Goal: Use online tool/utility: Utilize a website feature to perform a specific function

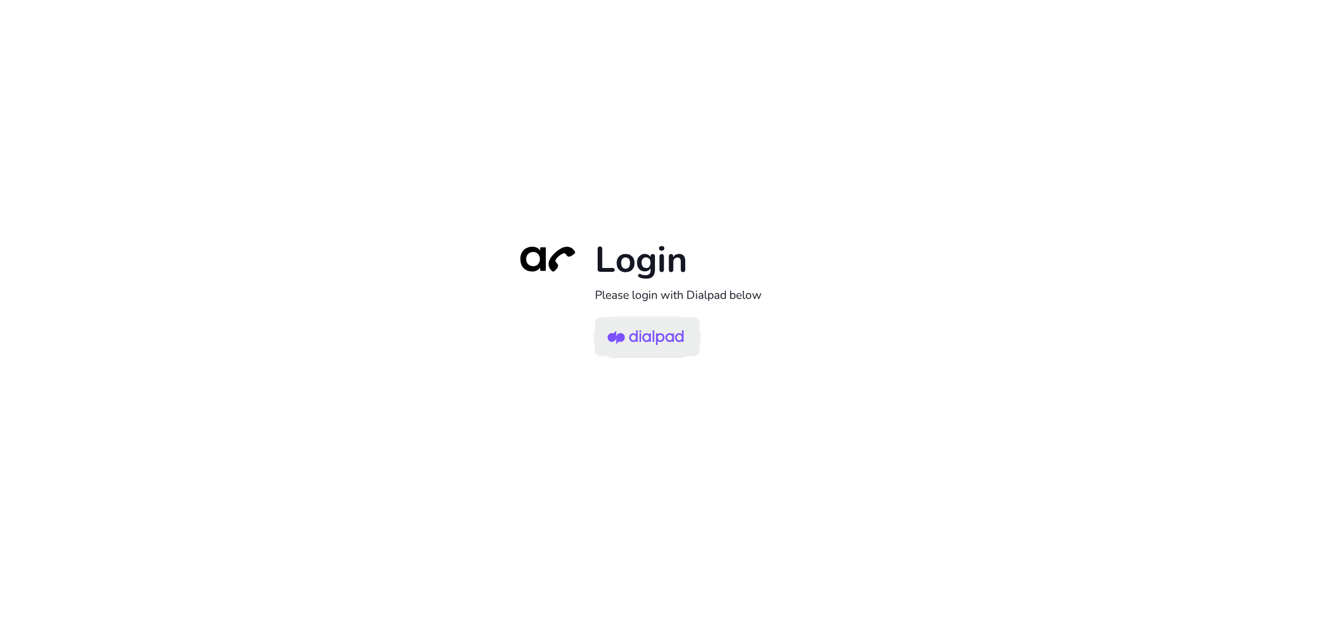
click at [635, 342] on img at bounding box center [646, 338] width 76 height 36
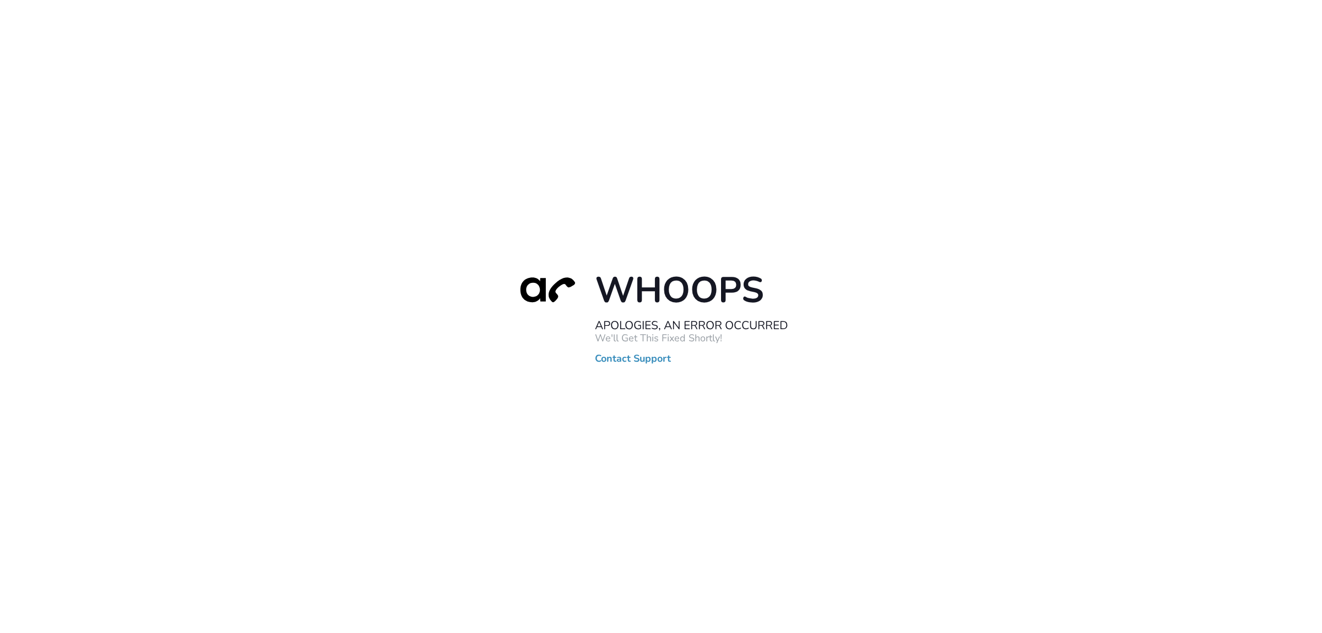
click at [638, 359] on link "Contact Support" at bounding box center [633, 359] width 76 height 11
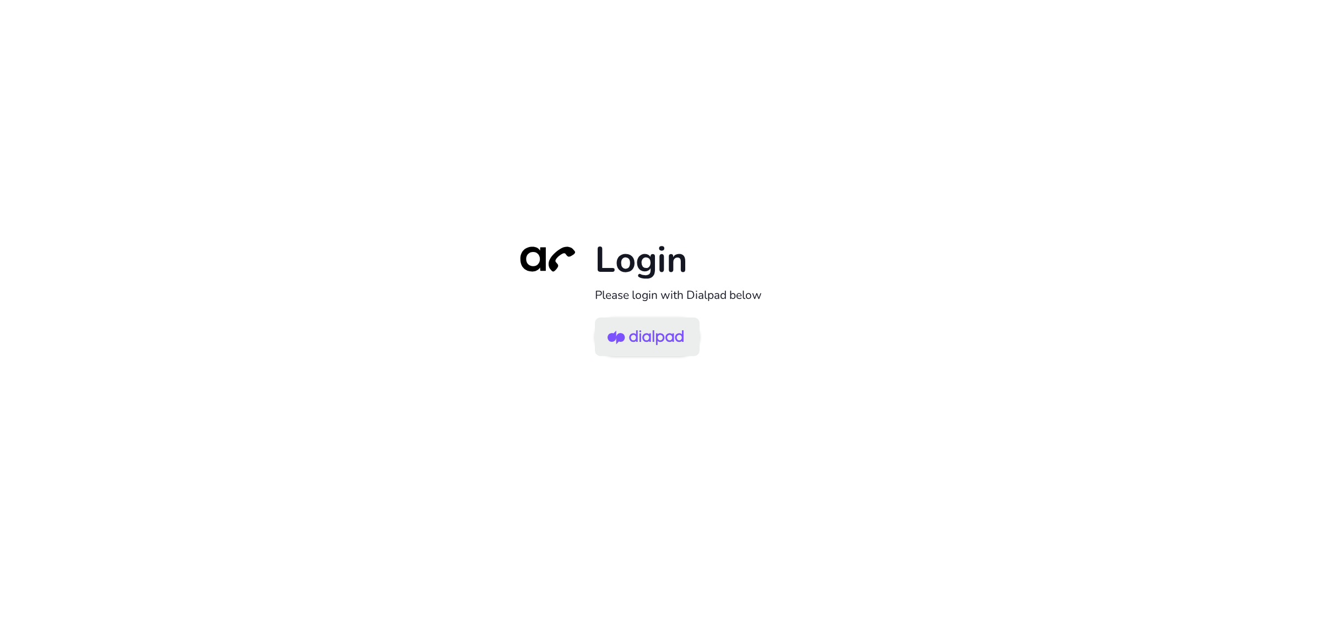
click at [678, 332] on img at bounding box center [646, 338] width 76 height 36
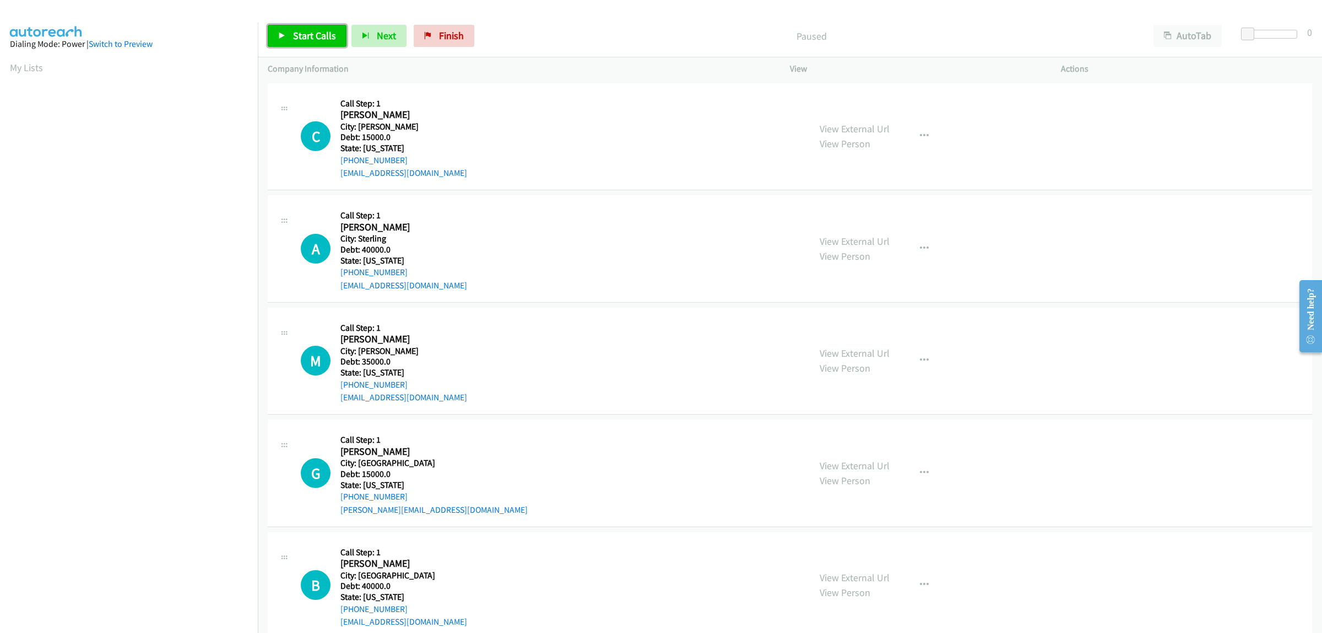
click at [299, 37] on span "Start Calls" at bounding box center [314, 35] width 43 height 13
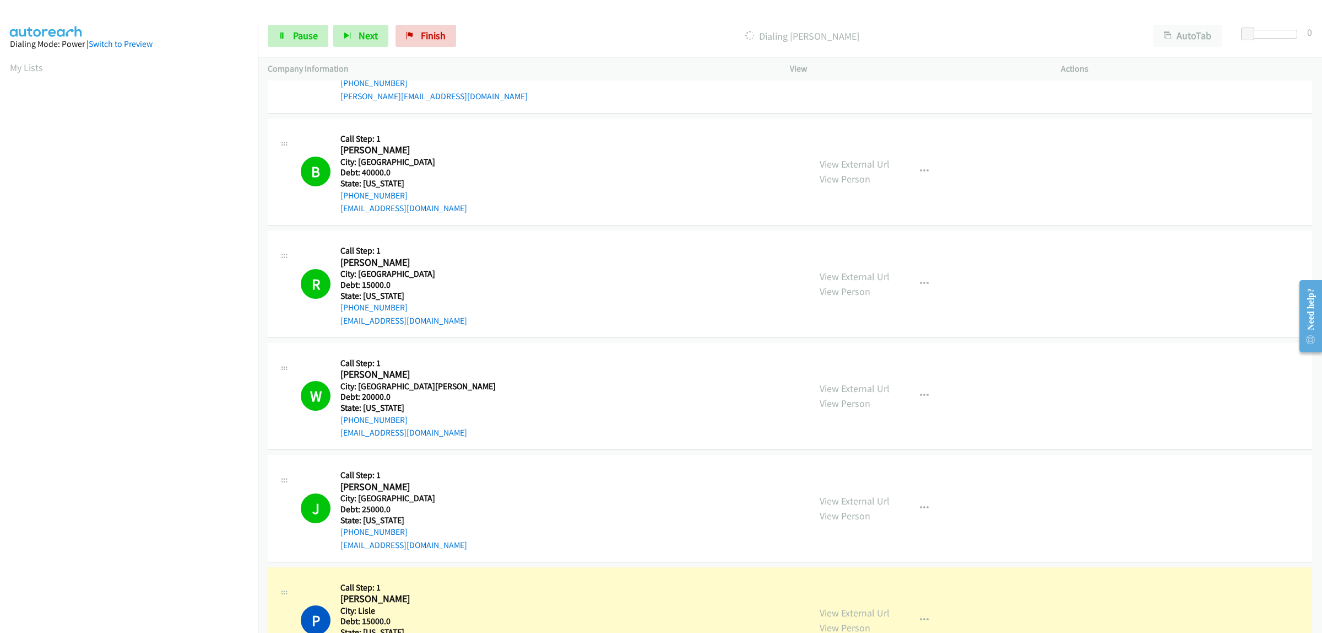
scroll to position [620, 0]
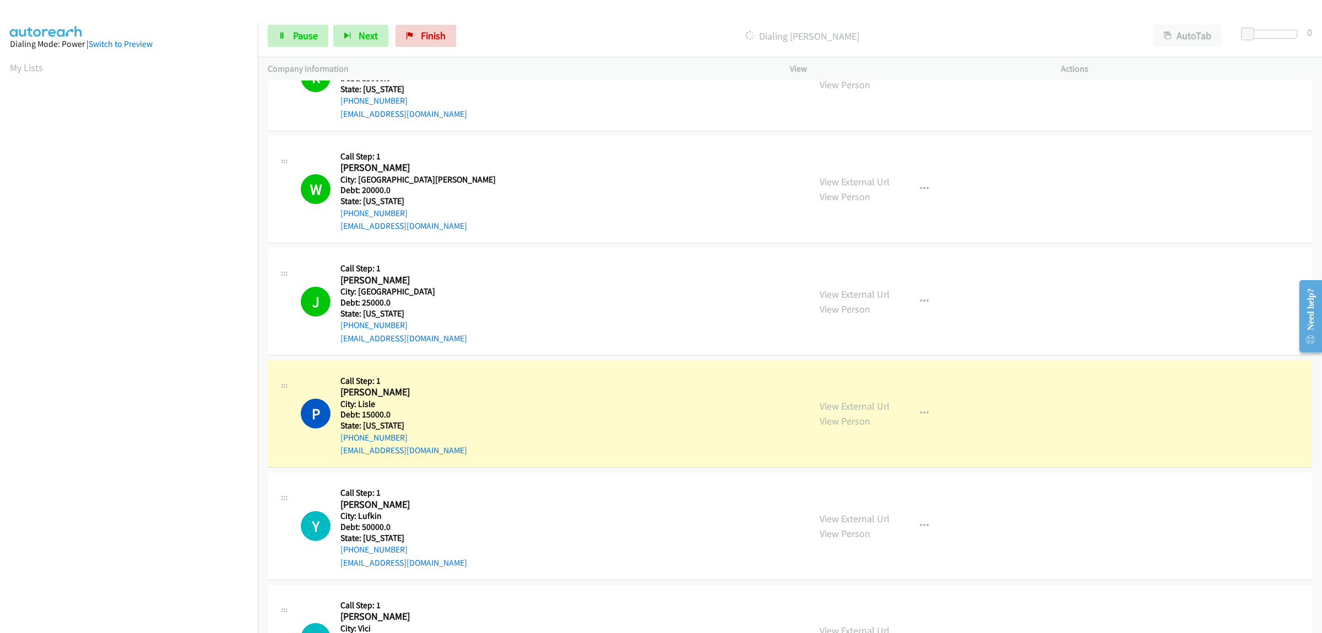
click at [1031, 350] on div "J Callback Scheduled Call Step: 1 Jezethia Alexander [GEOGRAPHIC_DATA]/[GEOGRAP…" at bounding box center [790, 301] width 1045 height 107
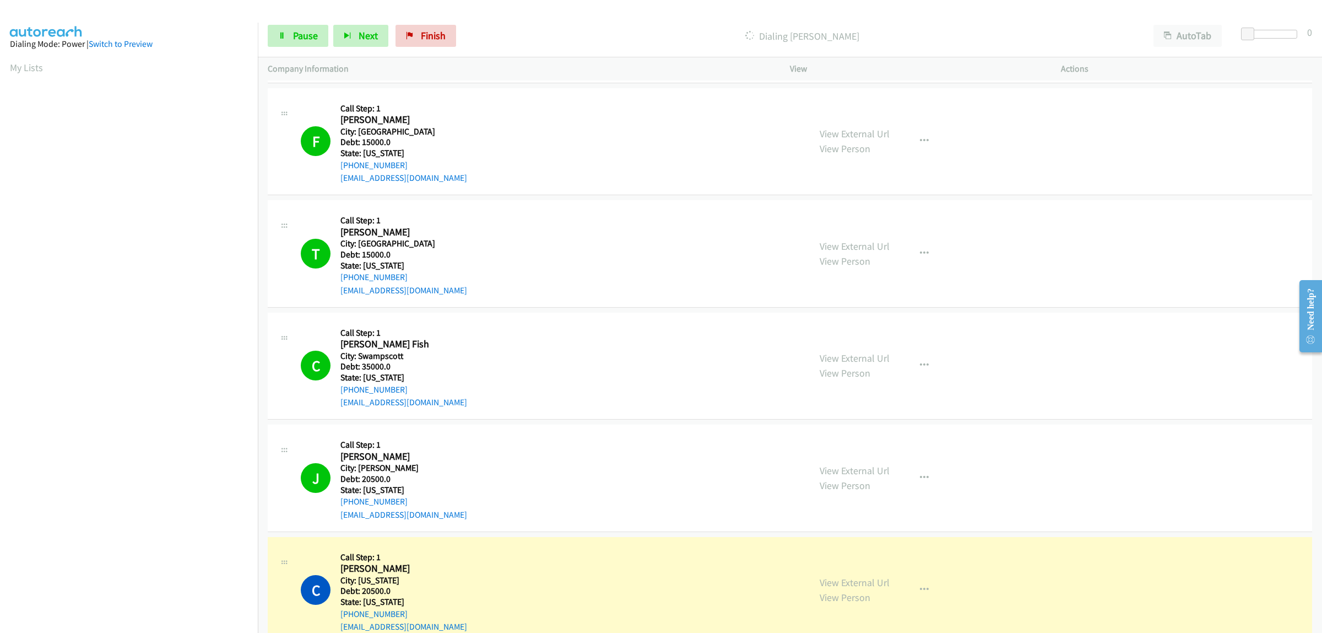
scroll to position [2824, 0]
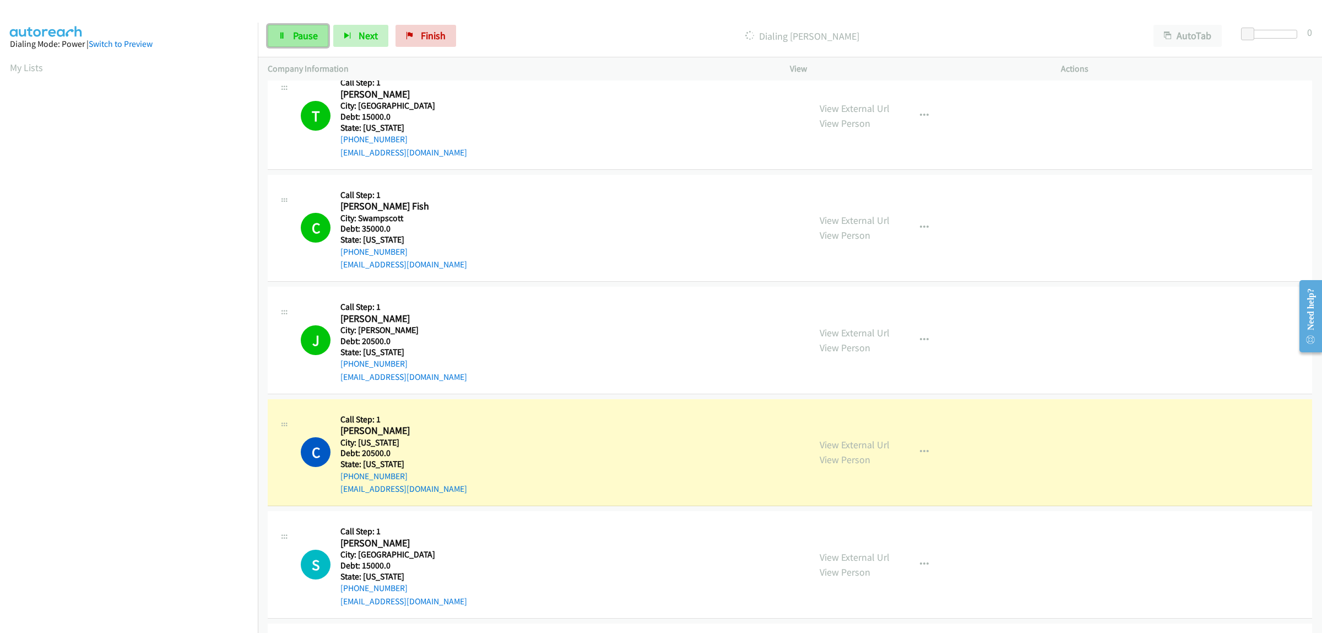
click at [299, 42] on link "Pause" at bounding box center [298, 36] width 61 height 22
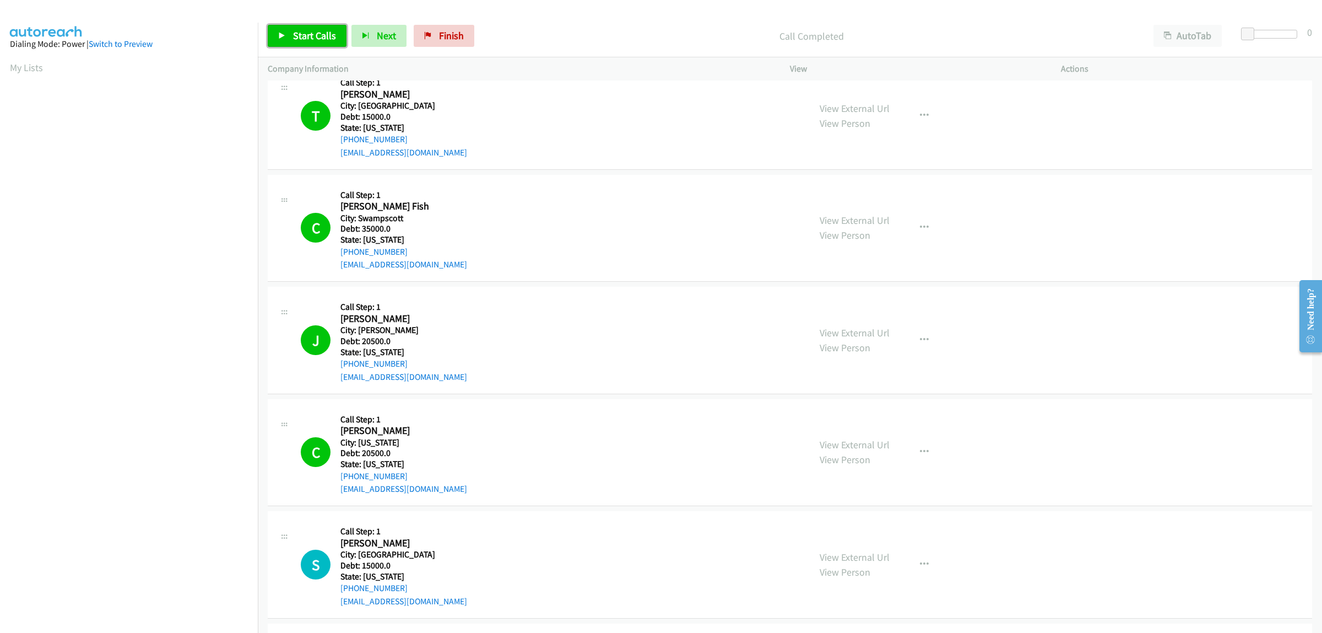
click at [326, 40] on span "Start Calls" at bounding box center [314, 35] width 43 height 13
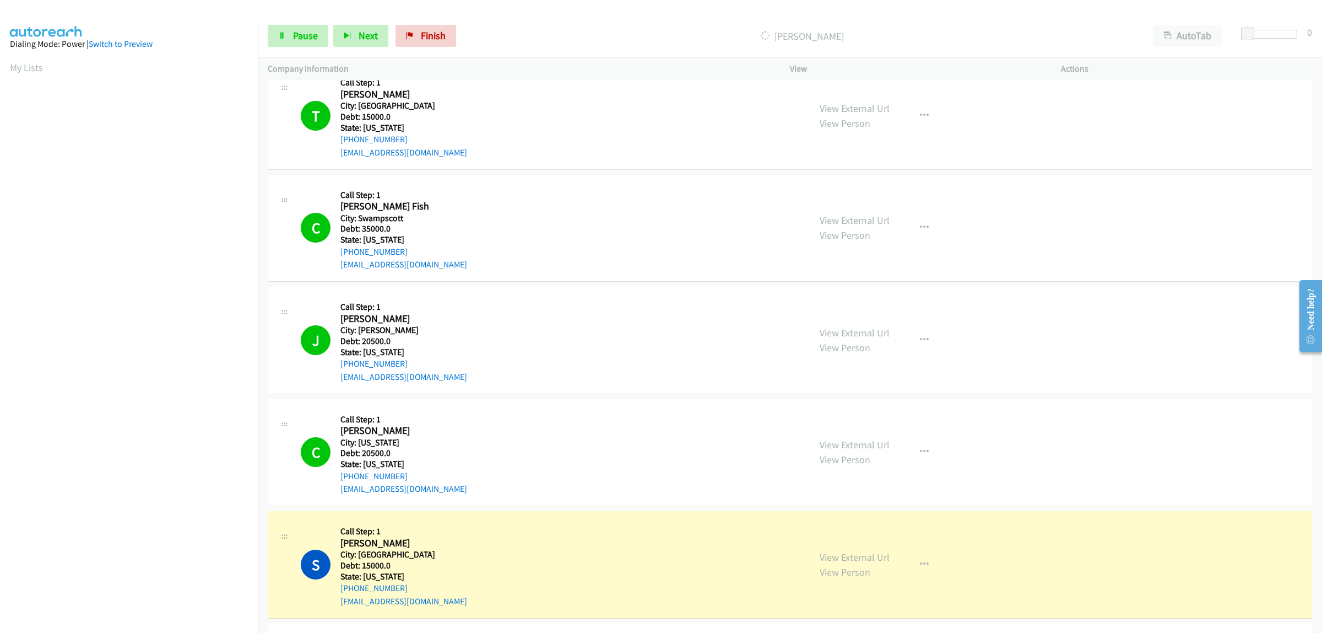
click at [265, 505] on td "C Callback Scheduled Call Step: 1 [PERSON_NAME] America/[GEOGRAPHIC_DATA]: [US_…" at bounding box center [790, 452] width 1065 height 112
drag, startPoint x: 262, startPoint y: 496, endPoint x: 265, endPoint y: 461, distance: 35.9
click at [263, 495] on td "C Callback Scheduled Call Step: 1 [PERSON_NAME] America/[GEOGRAPHIC_DATA]: [US_…" at bounding box center [790, 452] width 1065 height 112
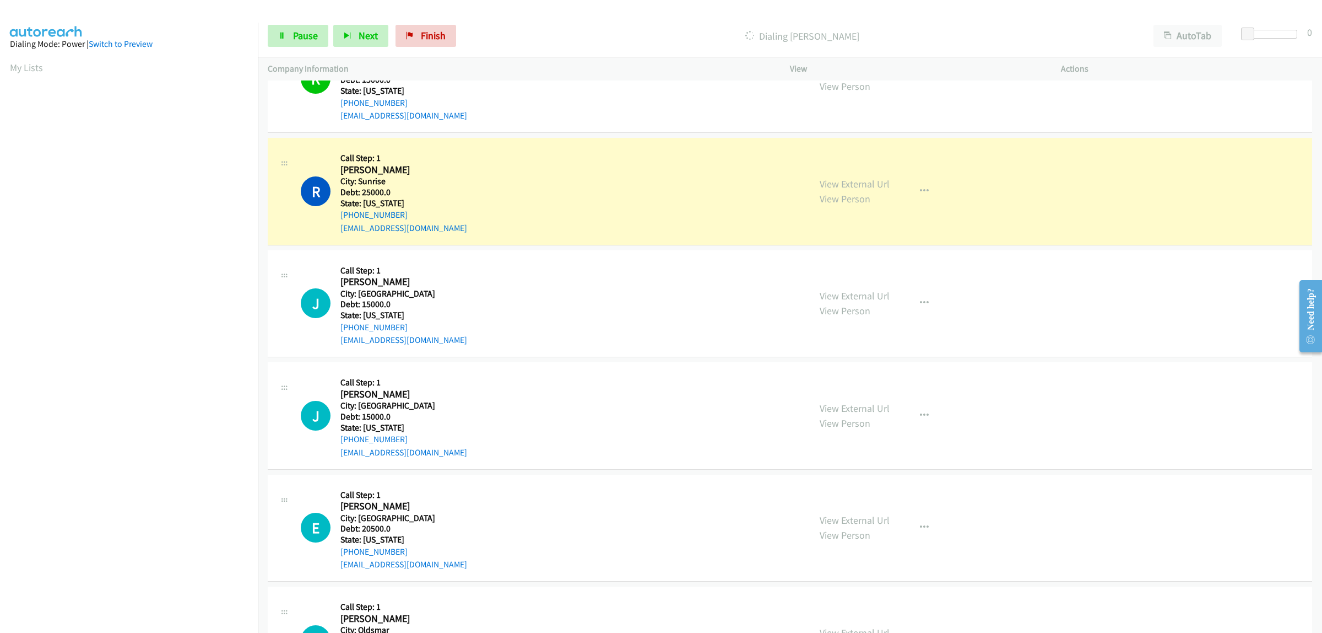
scroll to position [6406, 0]
